Goal: Navigation & Orientation: Find specific page/section

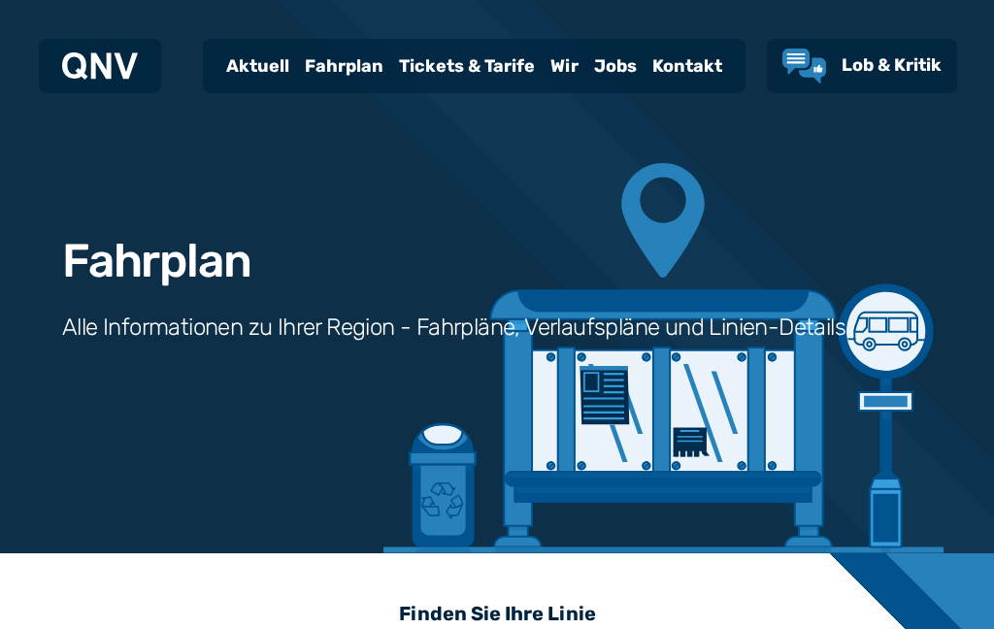
scroll to position [598, 0]
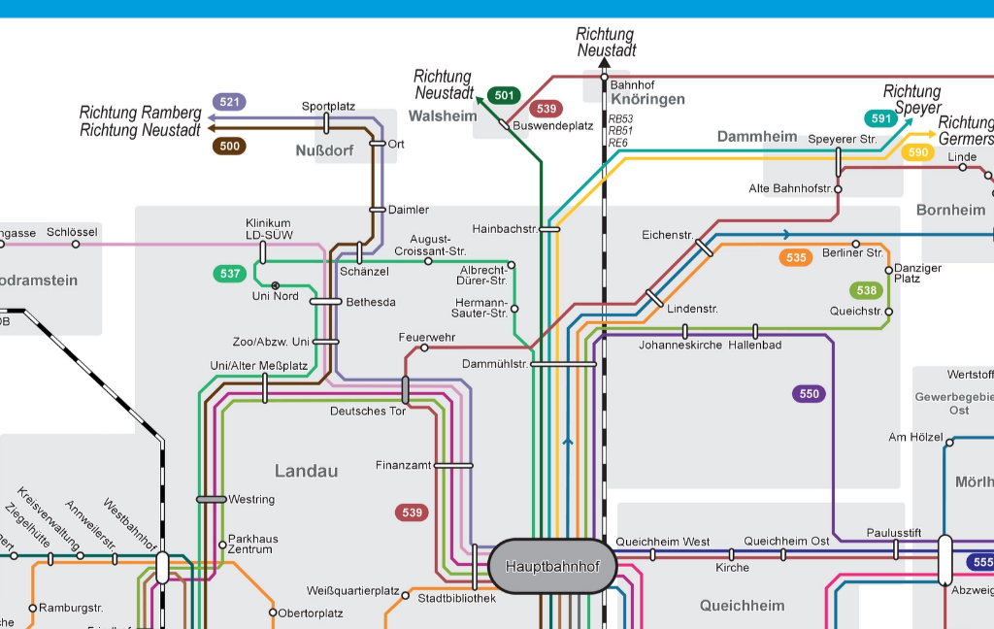
click at [129, 148] on img "1 von 1" at bounding box center [497, 408] width 736 height 521
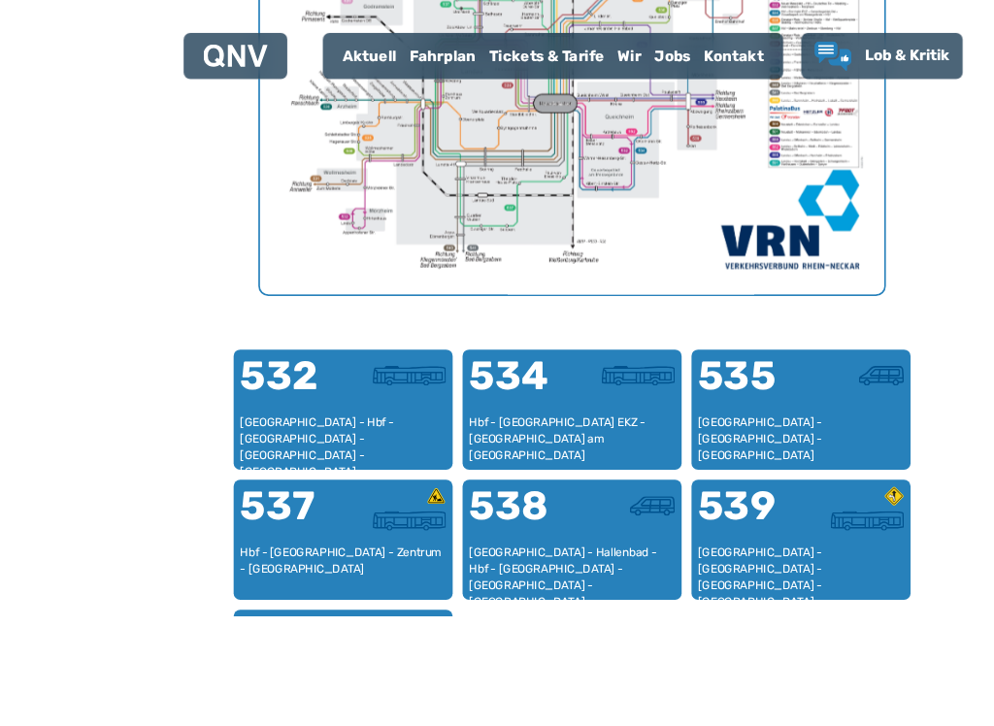
scroll to position [1137, 0]
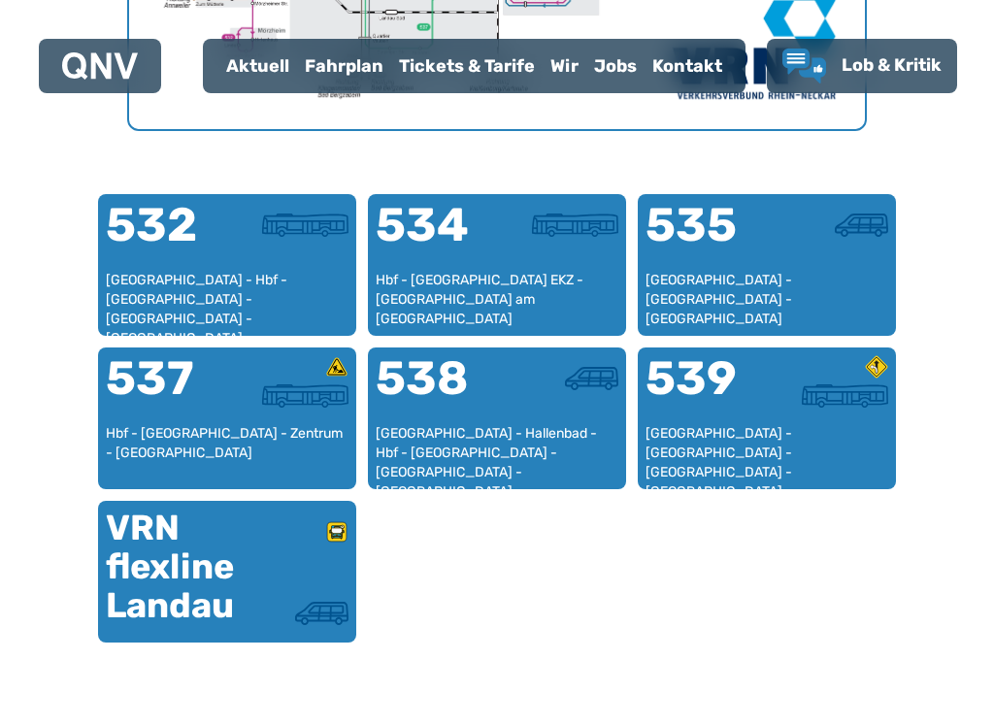
click at [518, 435] on div "[GEOGRAPHIC_DATA] - Hallenbad - Hbf - [GEOGRAPHIC_DATA] - [GEOGRAPHIC_DATA] - […" at bounding box center [497, 452] width 243 height 57
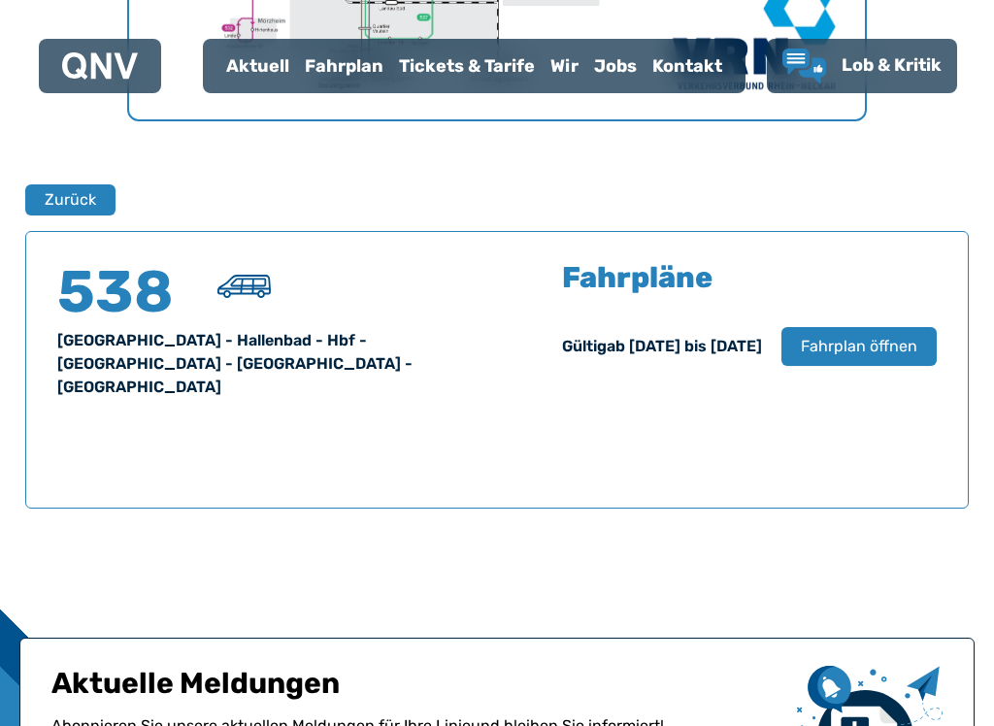
scroll to position [1280, 0]
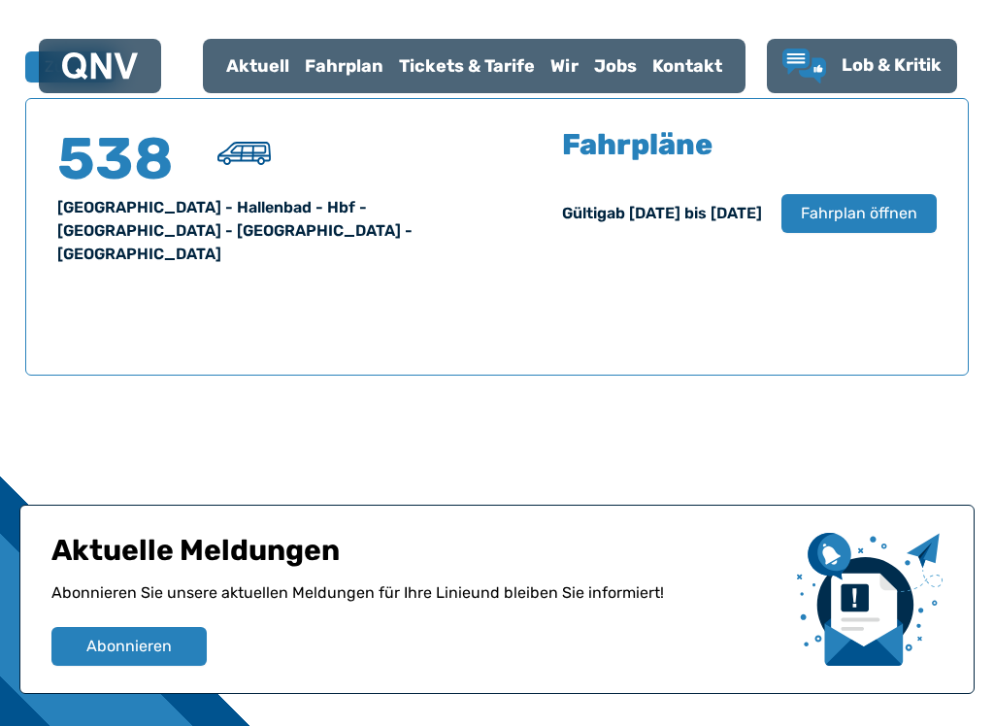
click at [849, 215] on span "Fahrplan öffnen" at bounding box center [859, 213] width 117 height 23
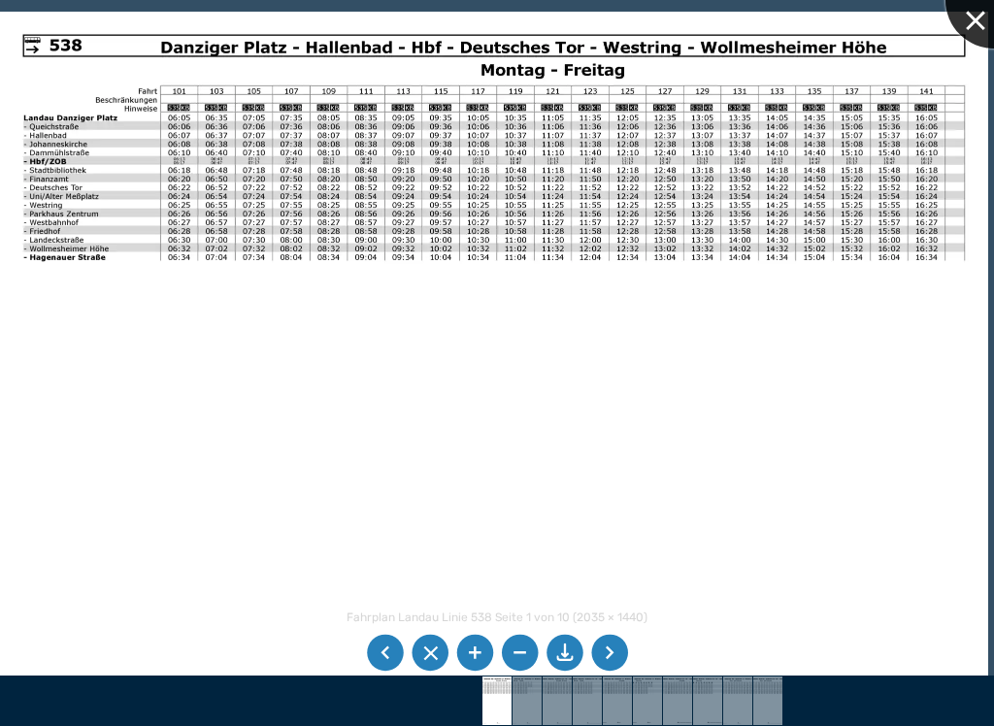
click at [986, 20] on div at bounding box center [994, -1] width 97 height 97
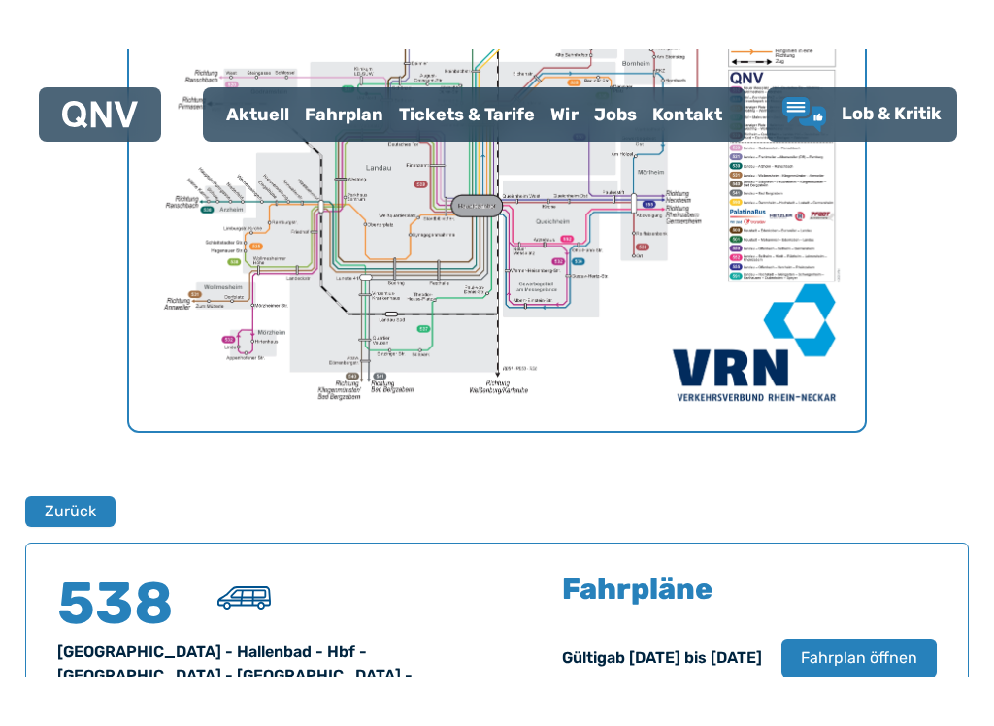
scroll to position [885, 0]
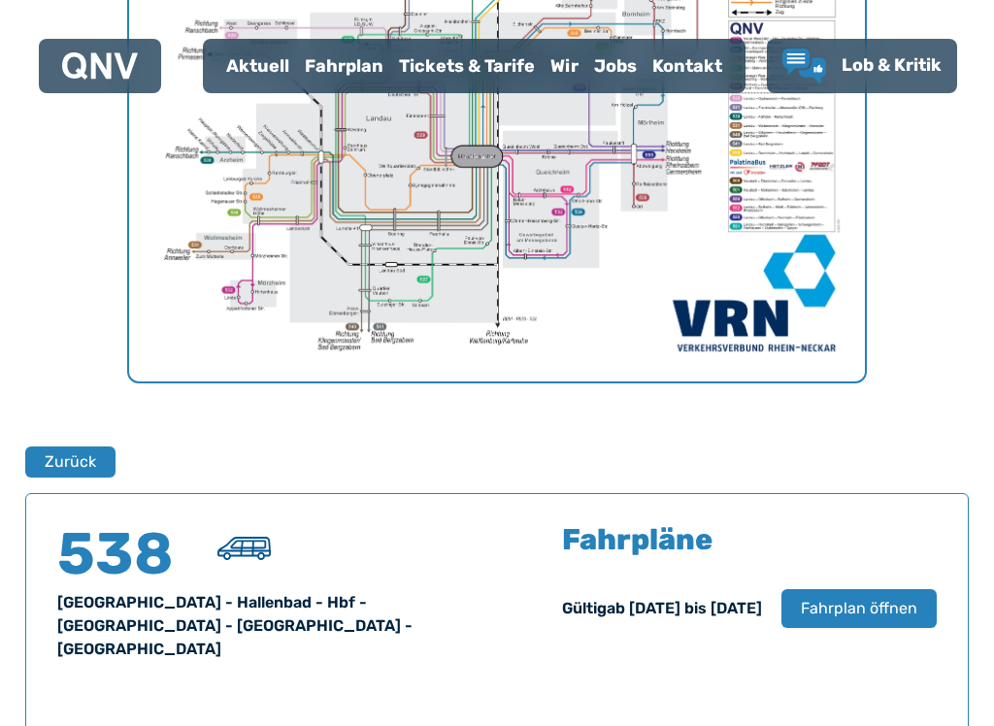
click at [76, 465] on button "Zurück" at bounding box center [70, 462] width 90 height 31
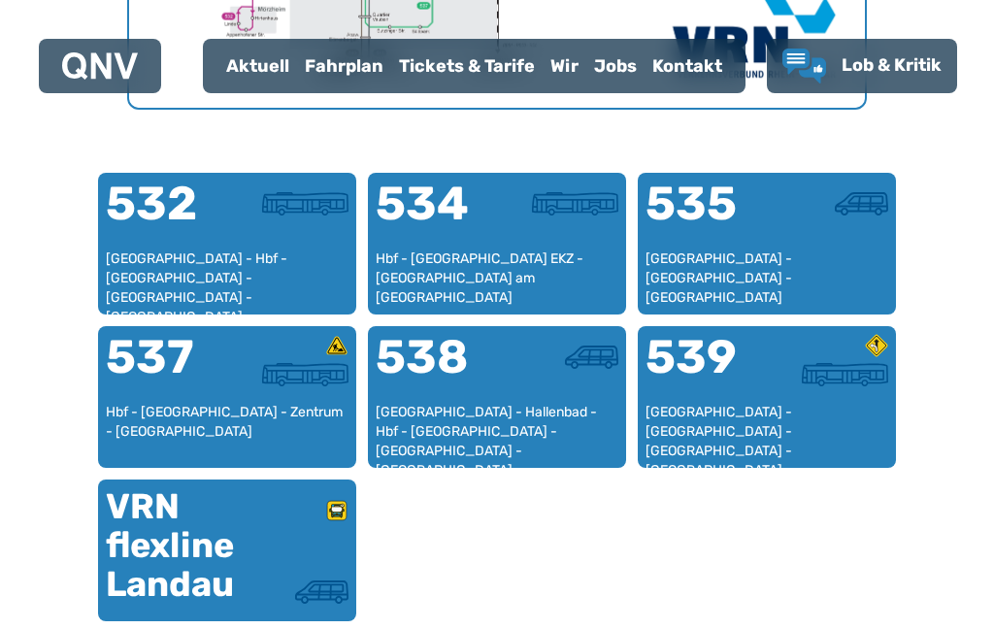
scroll to position [1148, 0]
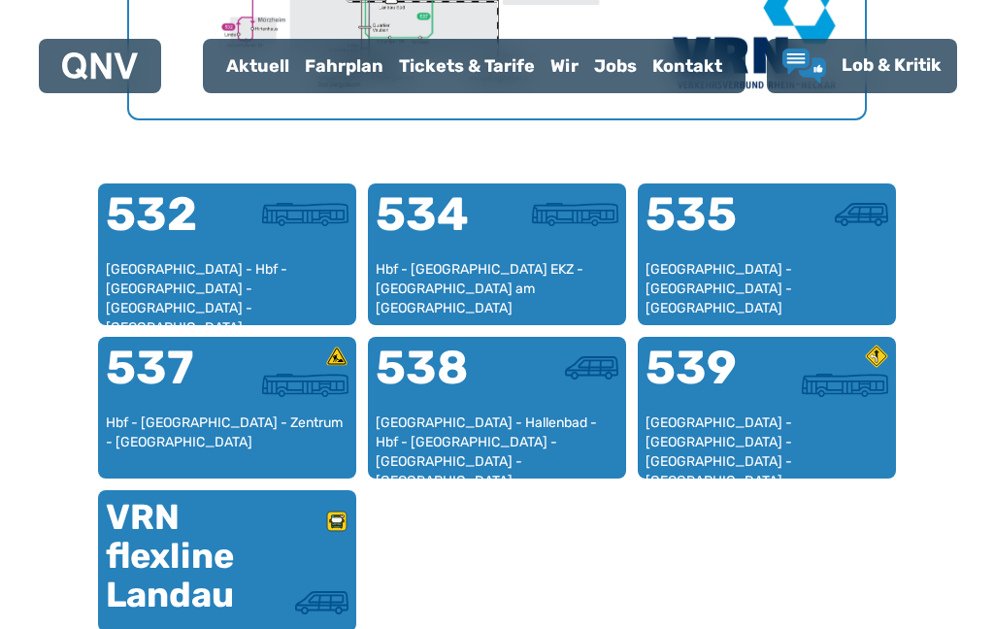
click at [365, 70] on div "Fahrplan" at bounding box center [344, 66] width 94 height 50
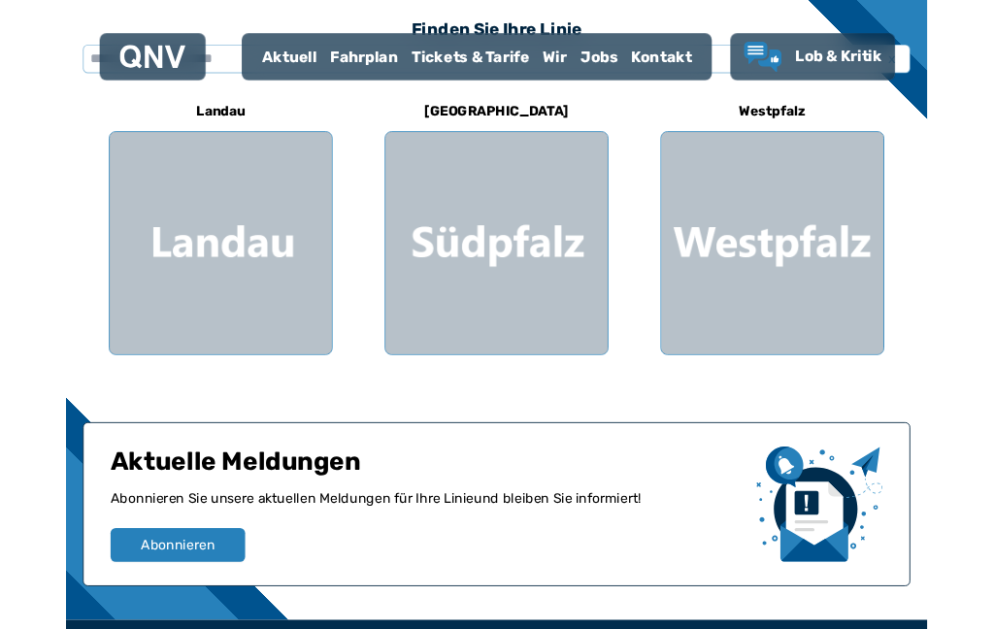
scroll to position [579, 0]
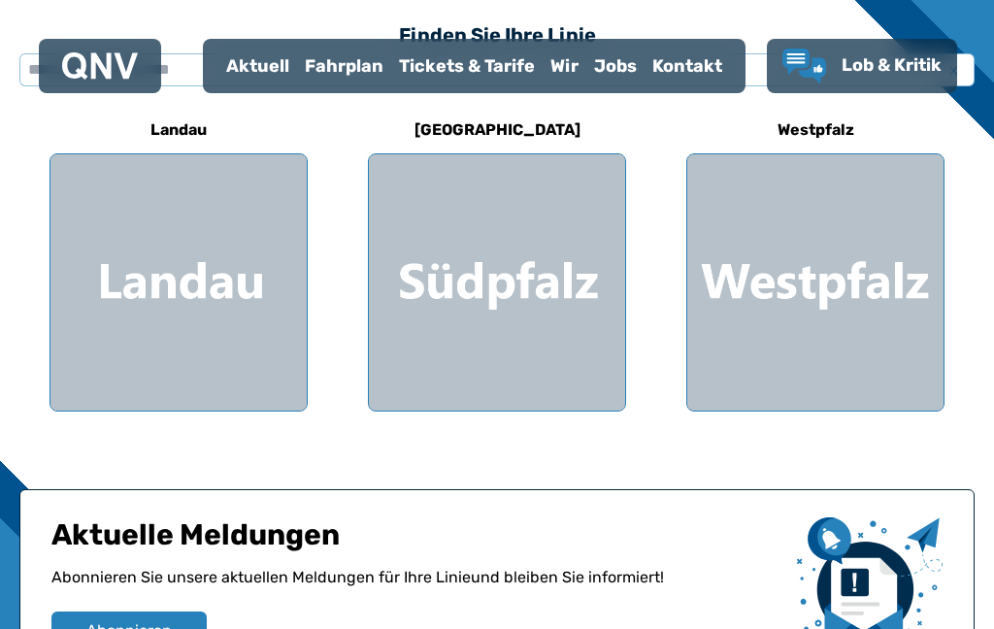
click at [526, 312] on div at bounding box center [497, 282] width 256 height 256
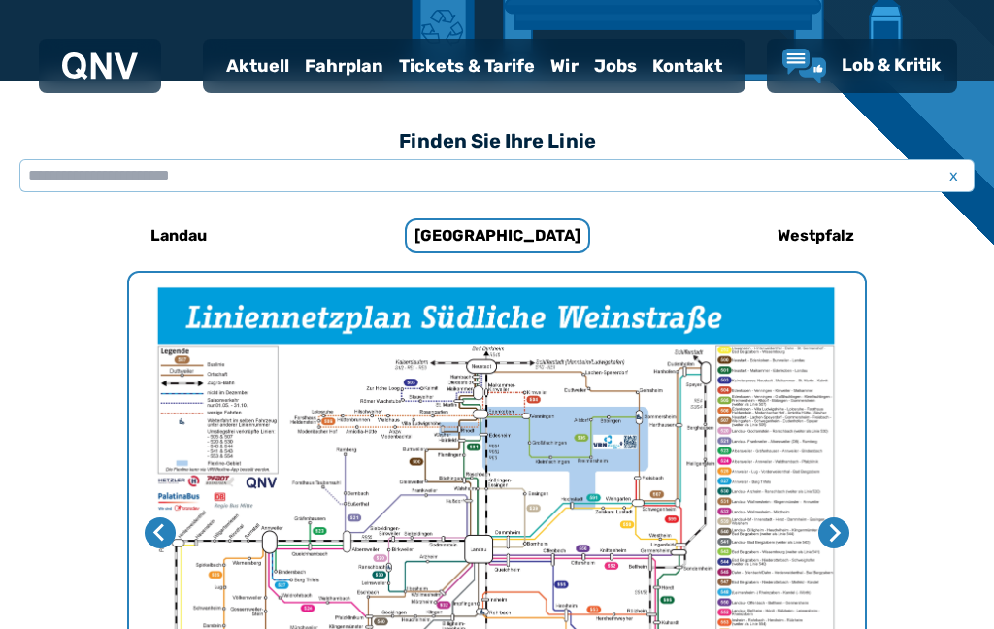
scroll to position [475, 0]
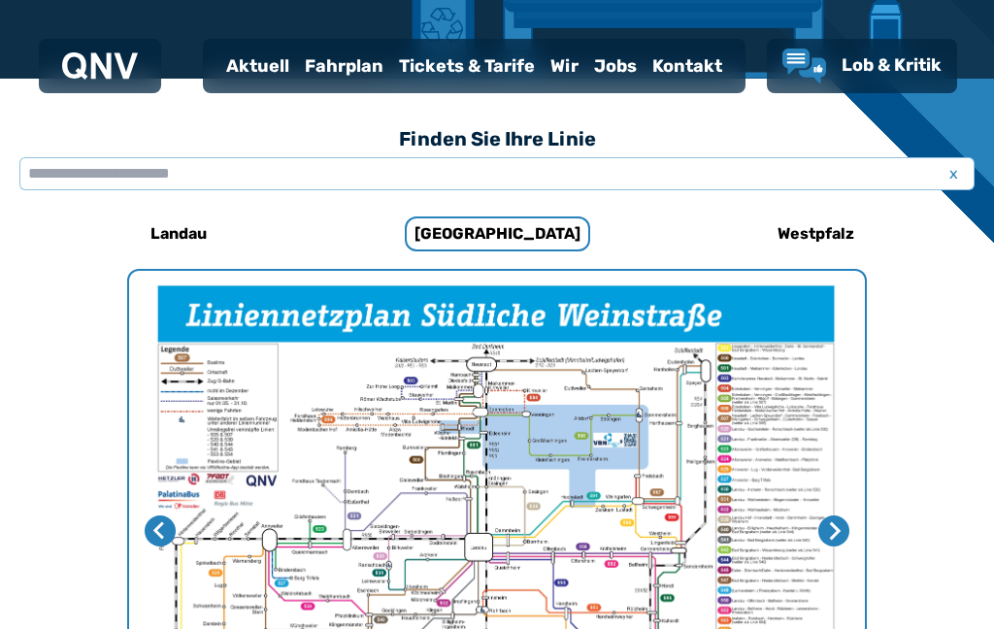
click at [195, 246] on h6 "Landau" at bounding box center [179, 233] width 72 height 31
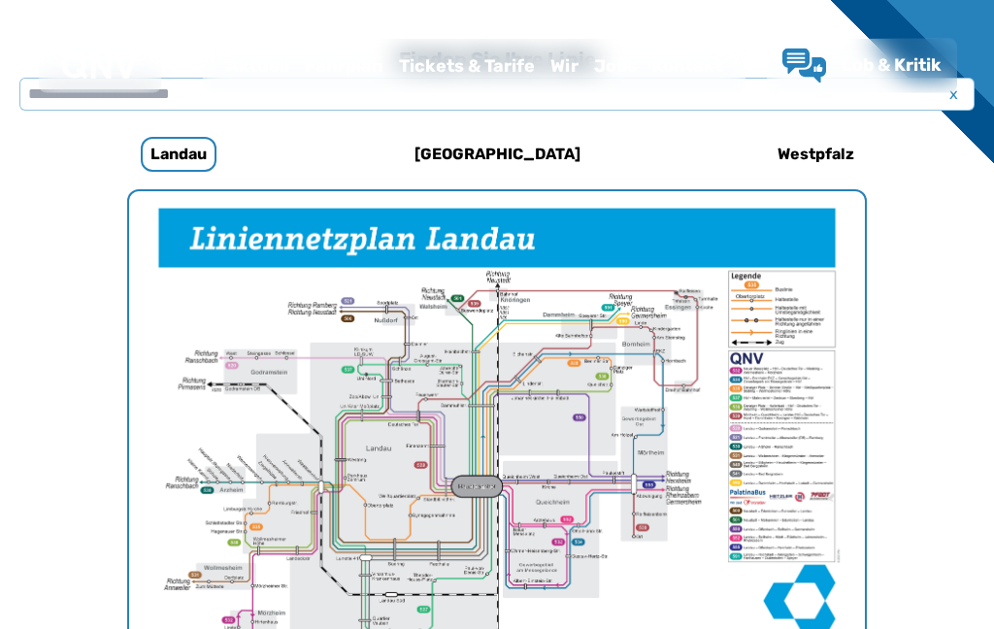
scroll to position [598, 0]
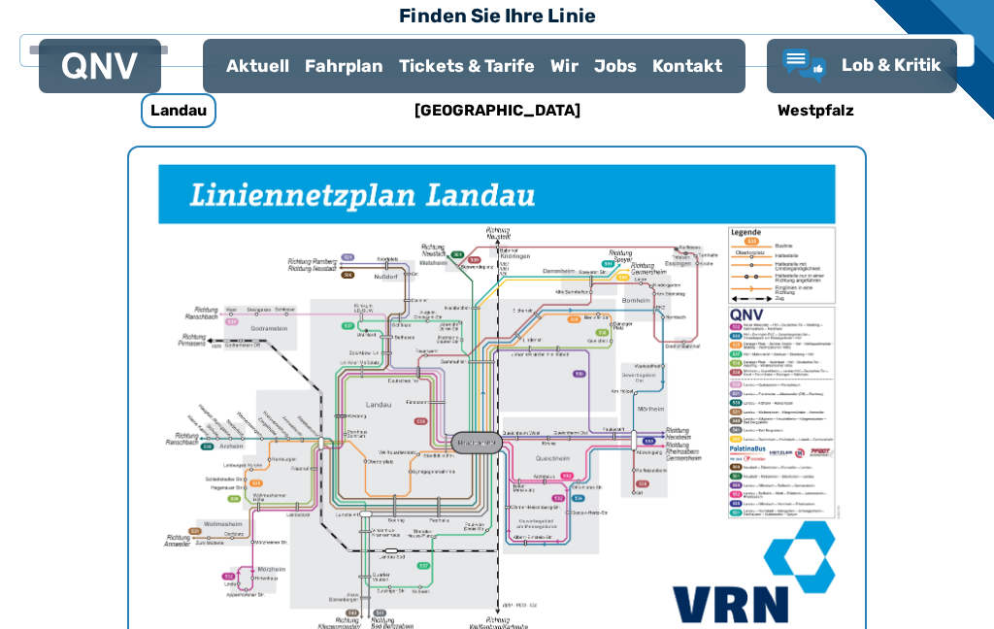
click at [518, 108] on h6 "[GEOGRAPHIC_DATA]" at bounding box center [498, 110] width 182 height 31
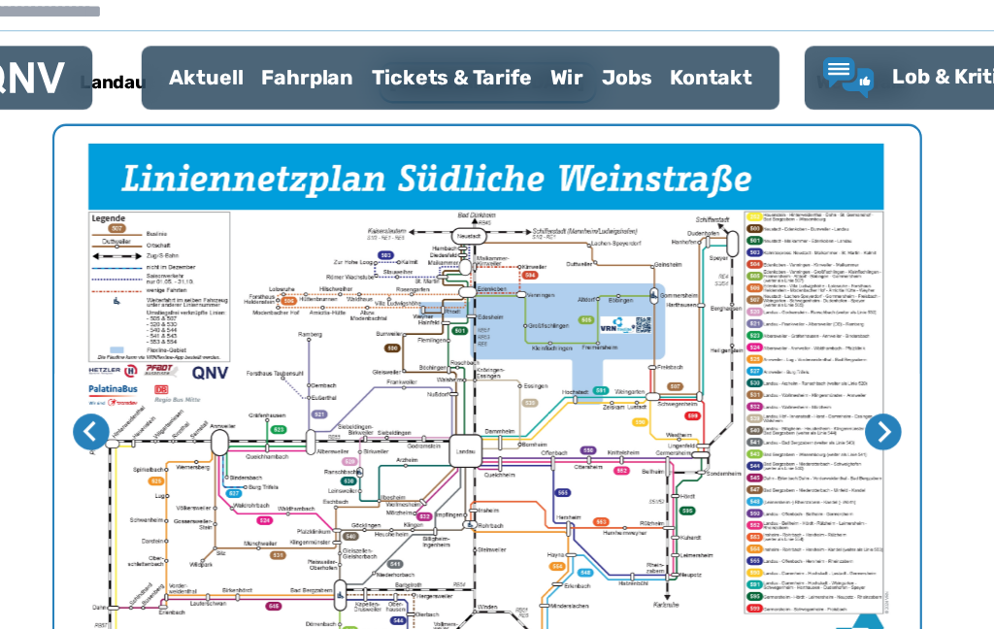
scroll to position [635, 0]
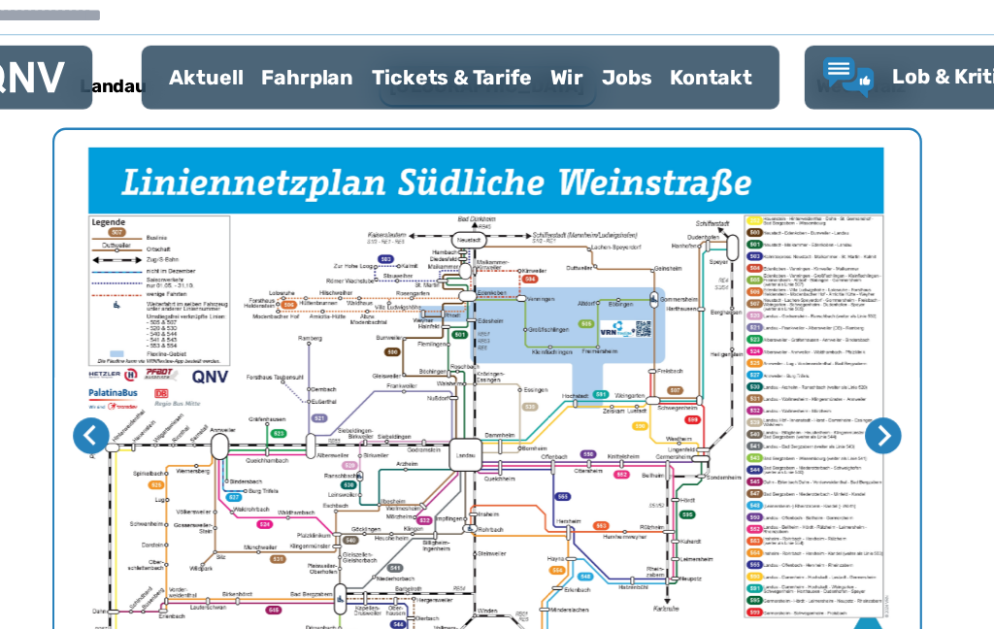
click at [153, 362] on icon "Letzte Seite" at bounding box center [158, 370] width 11 height 17
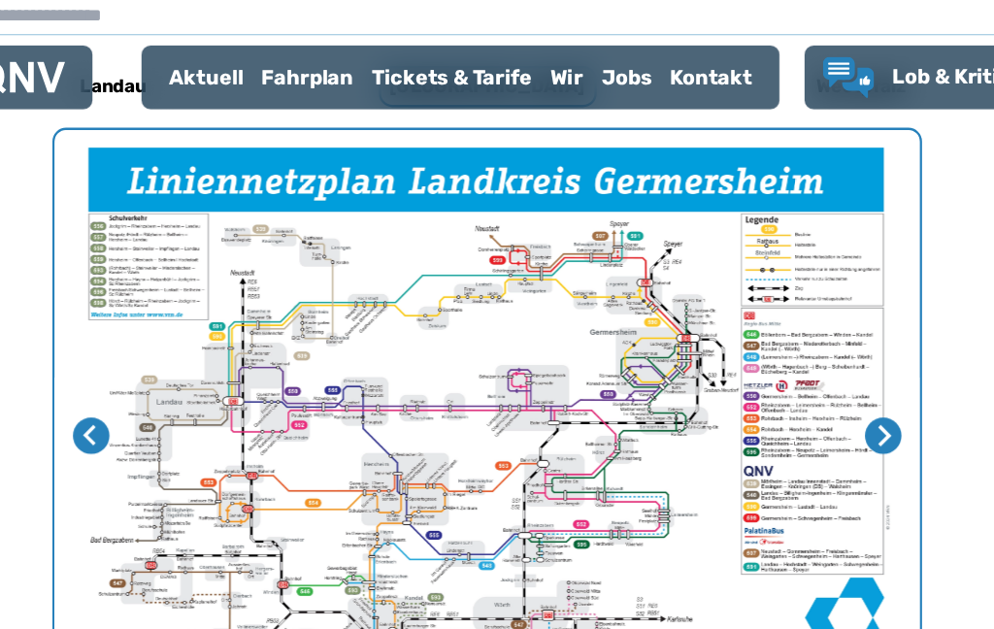
scroll to position [653, 0]
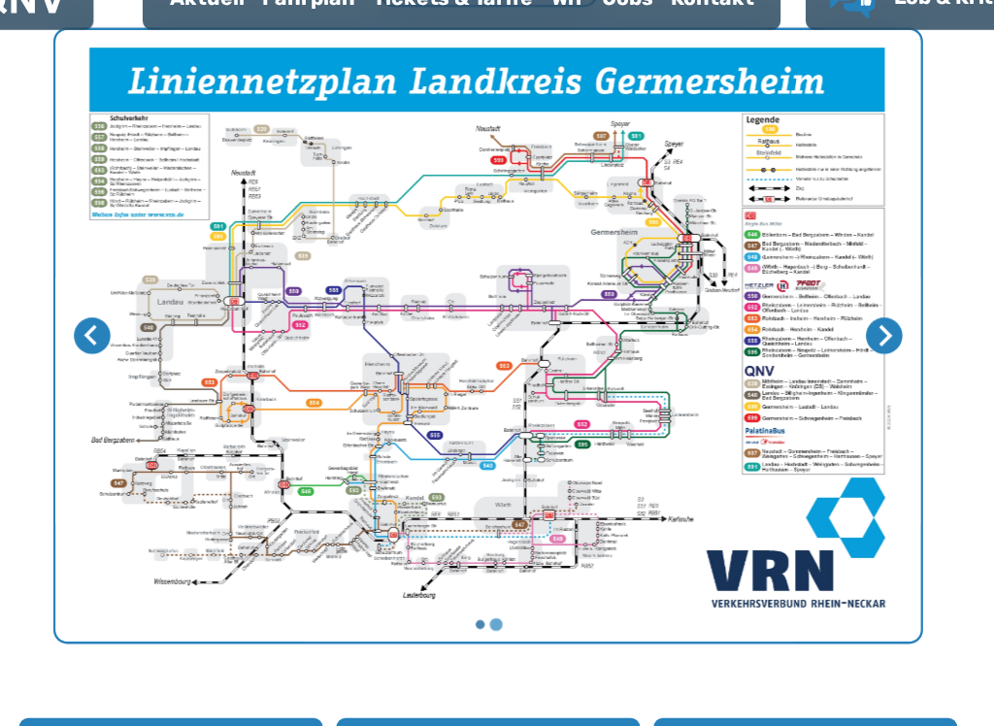
click at [824, 344] on icon "Erste Seite" at bounding box center [833, 353] width 18 height 18
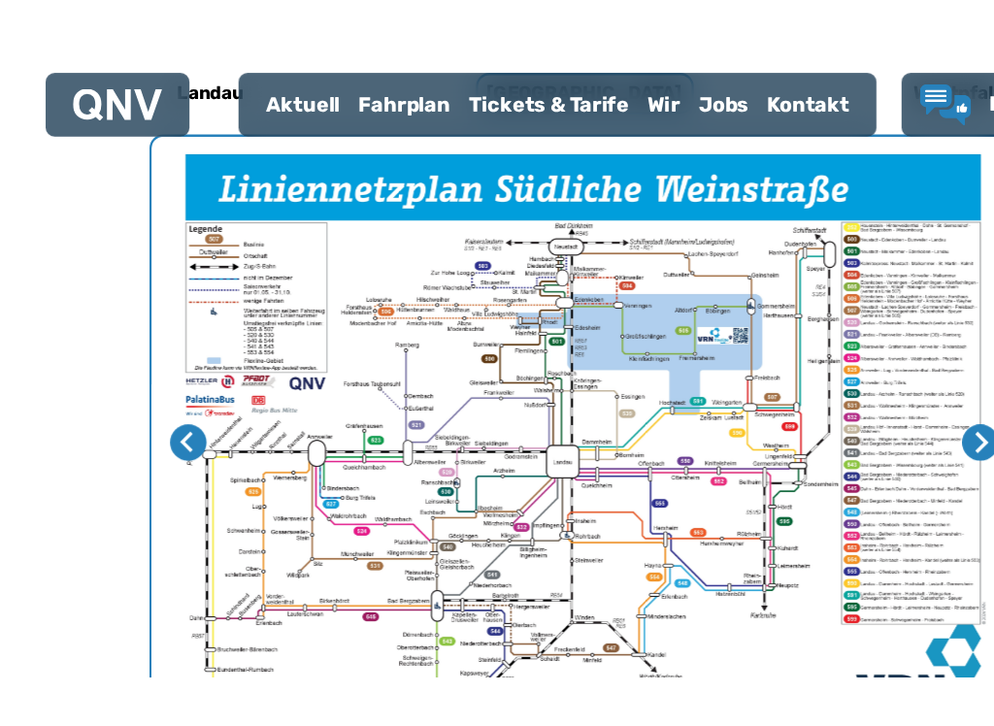
scroll to position [672, 0]
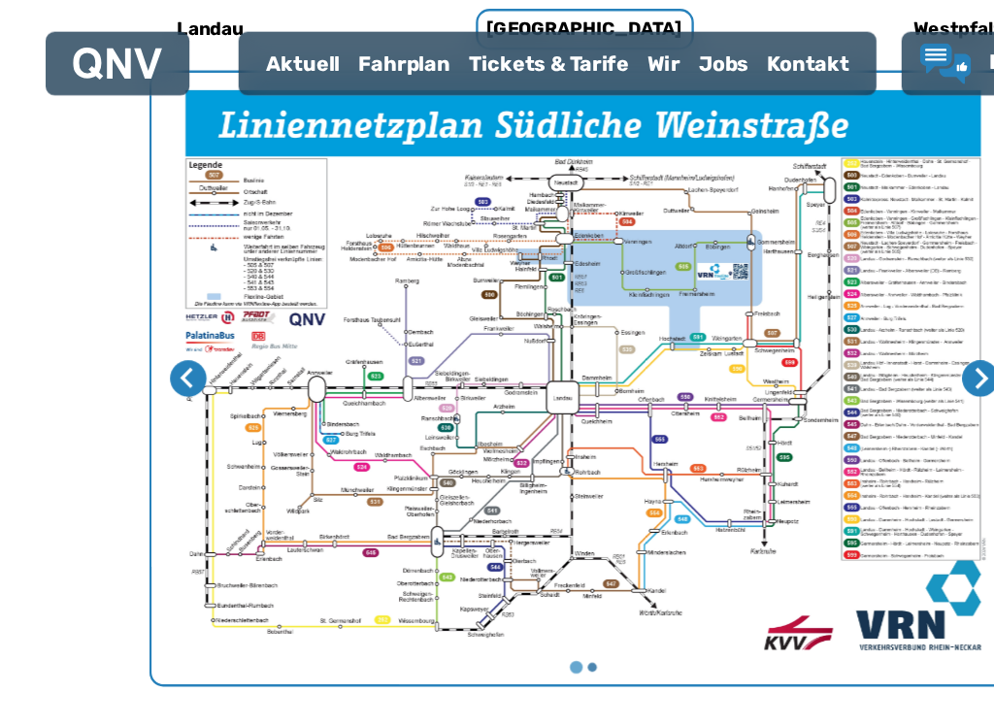
click at [161, 324] on icon "Letzte Seite" at bounding box center [160, 333] width 18 height 18
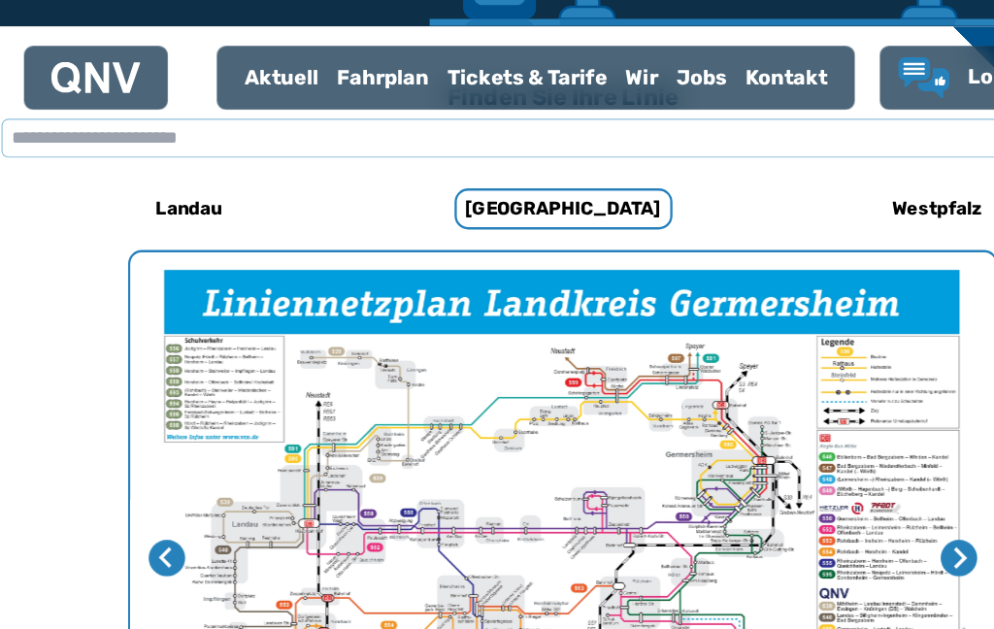
scroll to position [472, 0]
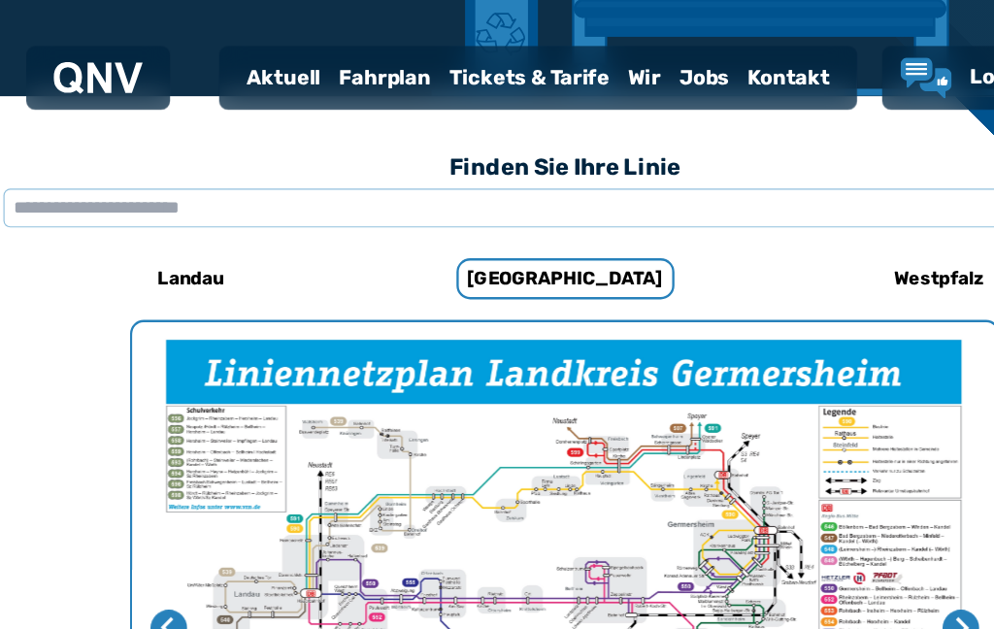
click at [798, 241] on h6 "Westpfalz" at bounding box center [816, 236] width 92 height 31
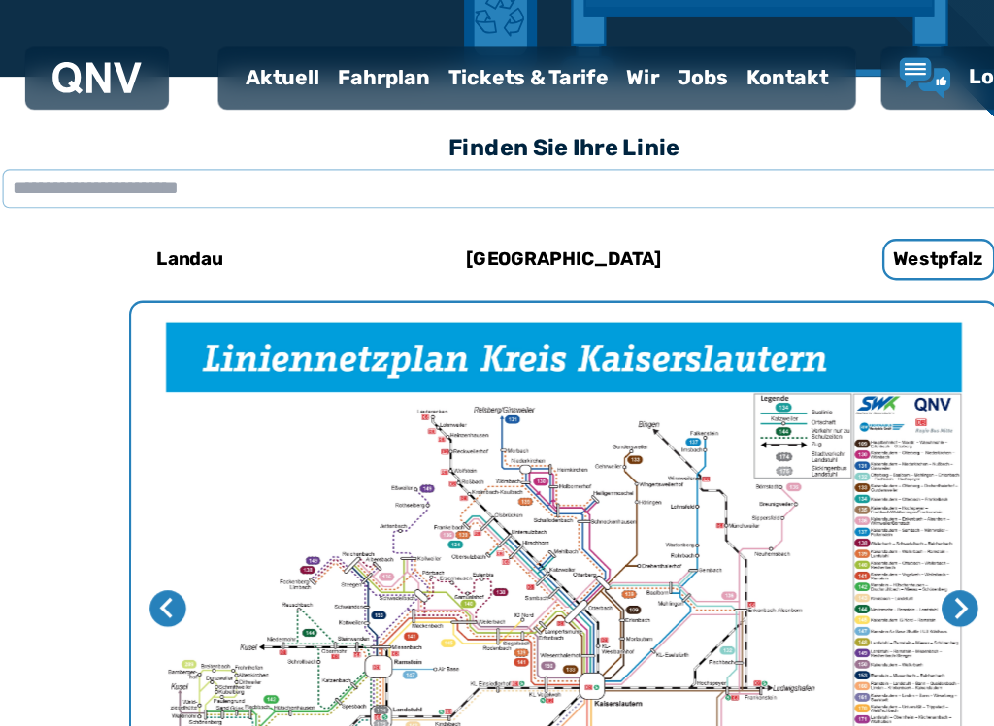
scroll to position [400, 0]
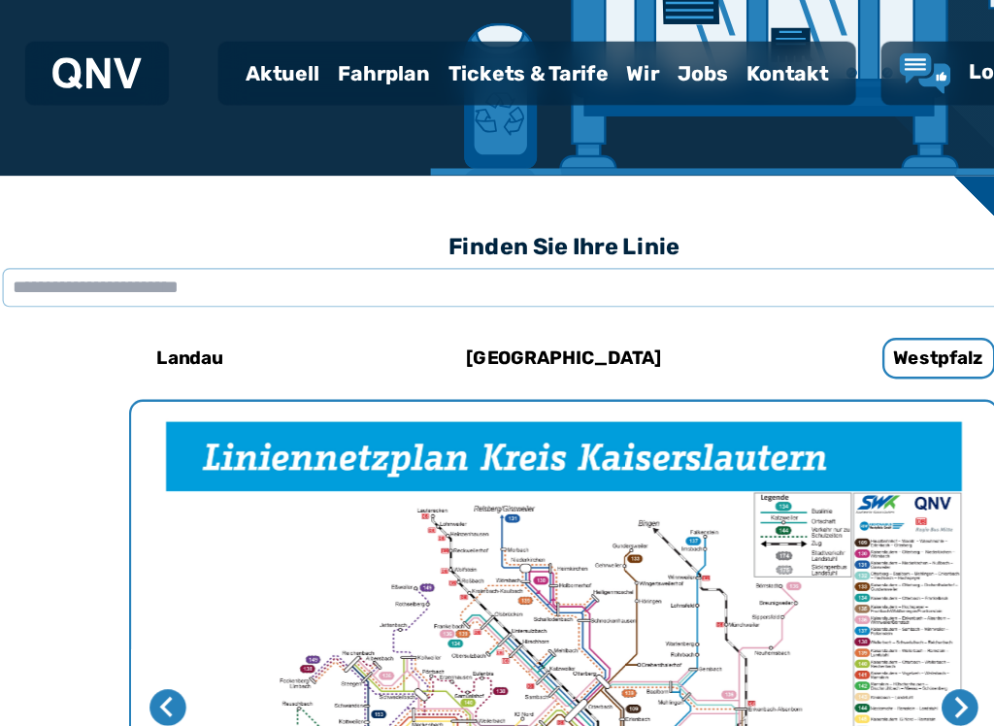
click at [499, 301] on h6 "[GEOGRAPHIC_DATA]" at bounding box center [498, 308] width 182 height 31
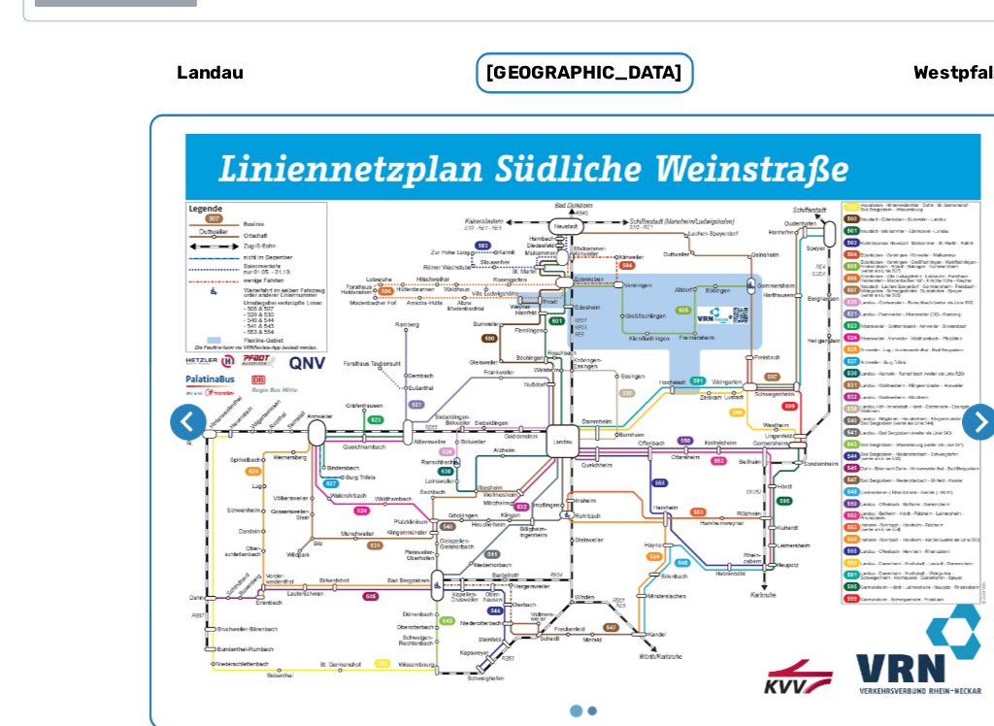
scroll to position [541, 0]
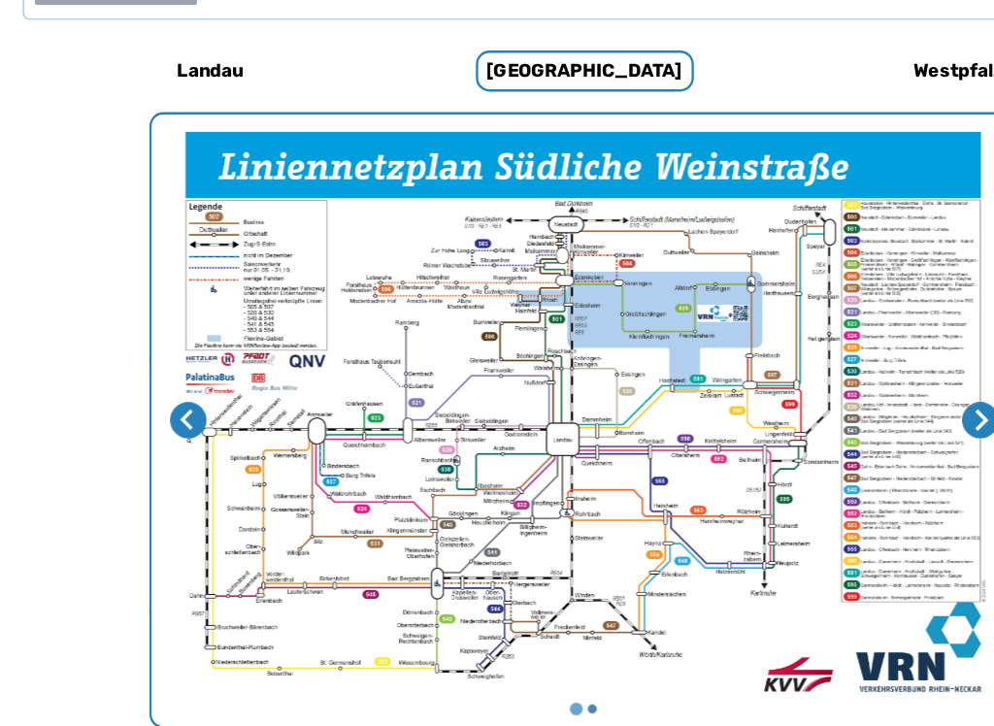
click at [840, 456] on icon "Nächste Seite" at bounding box center [835, 464] width 11 height 17
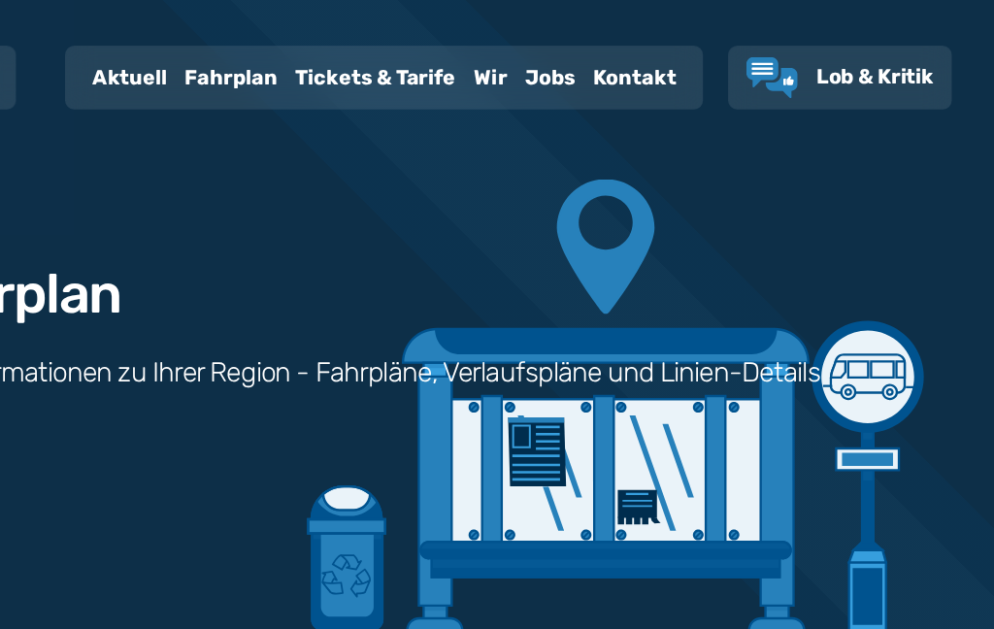
scroll to position [0, 0]
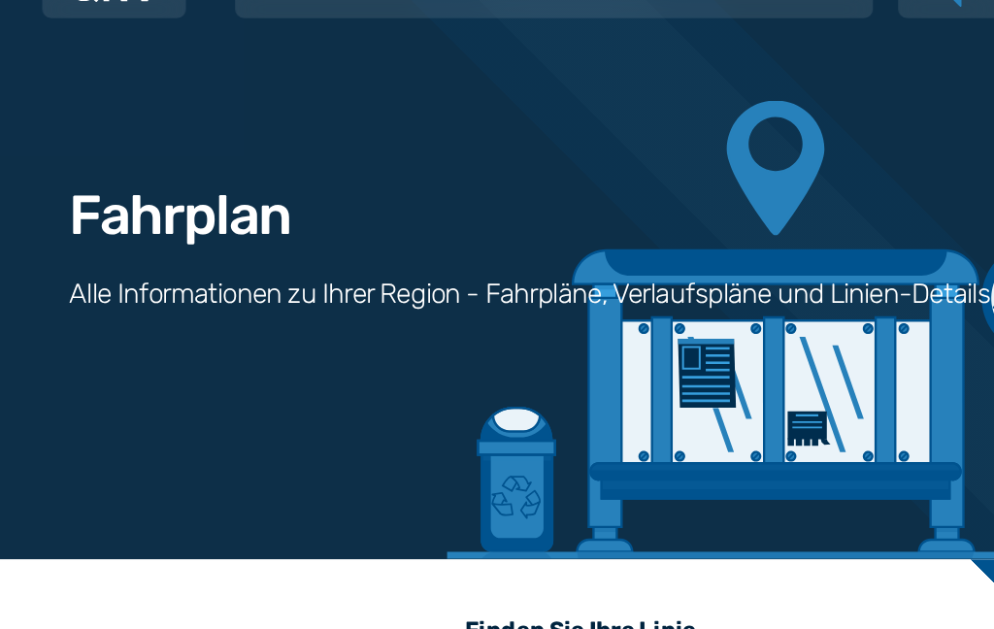
scroll to position [504, 0]
